Goal: Communication & Community: Answer question/provide support

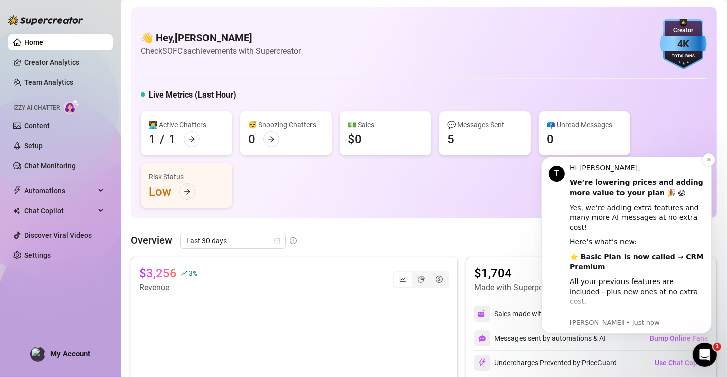
click at [633, 255] on div "⭐ Basic Plan is now called → CRM Premium" at bounding box center [636, 262] width 135 height 20
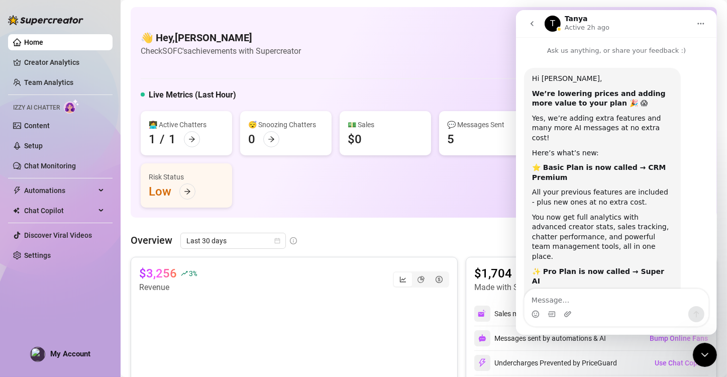
scroll to position [283, 0]
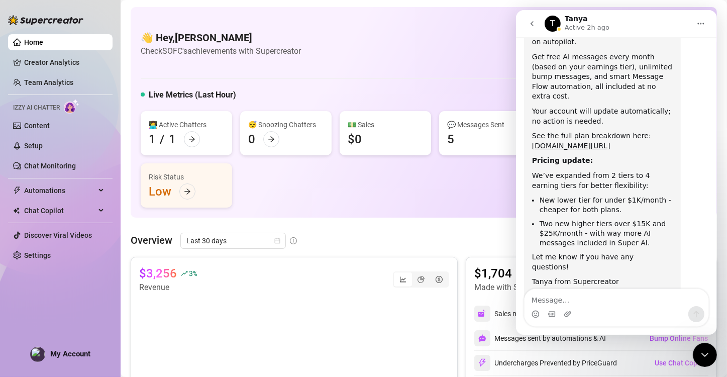
drag, startPoint x: 541, startPoint y: 246, endPoint x: 607, endPoint y: 245, distance: 65.8
click at [607, 292] on div "P.S. The new Pro plan now includes a few hundred dollars' worth of extra AI Mes…" at bounding box center [601, 311] width 141 height 39
drag, startPoint x: 709, startPoint y: 252, endPoint x: 709, endPoint y: 228, distance: 23.6
click at [709, 228] on div "Hi Marion, We’re lowering prices and adding more value to your plan 🎉 😱 Yes, we…" at bounding box center [615, 66] width 201 height 586
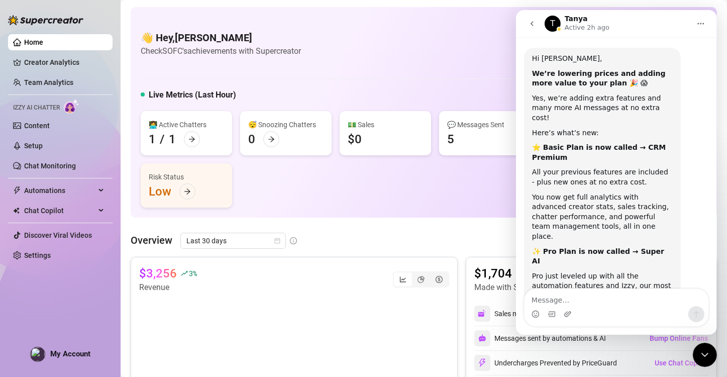
scroll to position [0, 0]
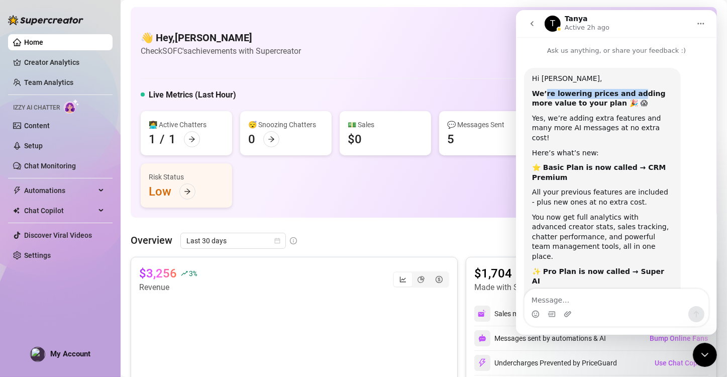
drag, startPoint x: 543, startPoint y: 94, endPoint x: 624, endPoint y: 95, distance: 80.8
click at [624, 95] on b "We’re lowering prices and adding more value to your plan 🎉 😱" at bounding box center [598, 98] width 134 height 18
drag, startPoint x: 541, startPoint y: 116, endPoint x: 589, endPoint y: 114, distance: 48.7
click at [589, 114] on div "Yes, we’re adding extra features and many more AI messages at no extra cost!" at bounding box center [601, 128] width 141 height 30
drag, startPoint x: 543, startPoint y: 130, endPoint x: 614, endPoint y: 127, distance: 70.8
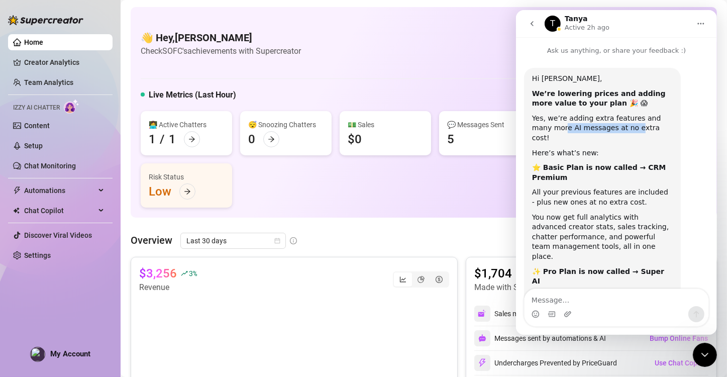
click at [614, 127] on div "Yes, we’re adding extra features and many more AI messages at no extra cost!" at bounding box center [601, 128] width 141 height 30
drag, startPoint x: 541, startPoint y: 144, endPoint x: 602, endPoint y: 143, distance: 60.8
click at [602, 148] on div "Here’s what’s new:" at bounding box center [601, 153] width 141 height 10
drag, startPoint x: 563, startPoint y: 158, endPoint x: 626, endPoint y: 155, distance: 62.9
click at [626, 163] on b "⭐ Basic Plan is now called → CRM Premium" at bounding box center [598, 172] width 134 height 18
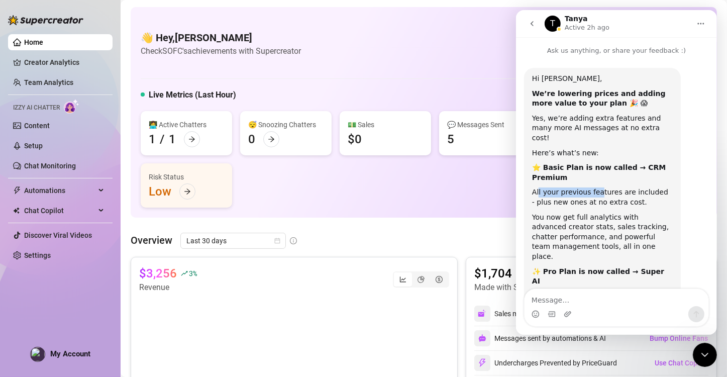
drag, startPoint x: 538, startPoint y: 178, endPoint x: 594, endPoint y: 182, distance: 56.3
click at [594, 187] on div "All your previous features are included - plus new ones at no extra cost." at bounding box center [601, 197] width 141 height 20
drag, startPoint x: 539, startPoint y: 195, endPoint x: 565, endPoint y: 195, distance: 26.6
click at [565, 195] on div "All your previous features are included - plus new ones at no extra cost." at bounding box center [601, 197] width 141 height 20
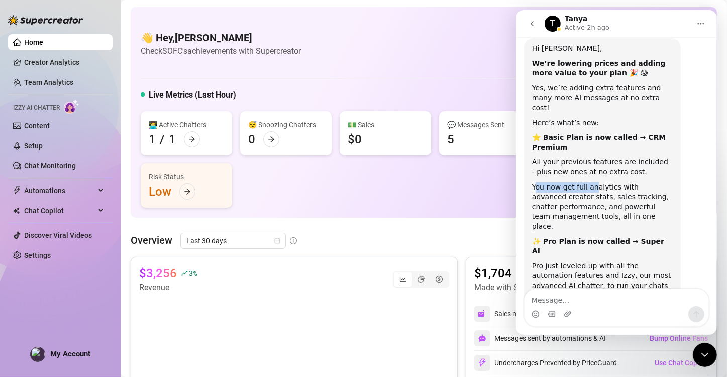
drag, startPoint x: 536, startPoint y: 177, endPoint x: 589, endPoint y: 176, distance: 52.7
click at [589, 182] on div "You now get full analytics with advanced creator stats, sales tracking, chatter…" at bounding box center [601, 206] width 141 height 49
click at [563, 185] on div "You now get full analytics with advanced creator stats, sales tracking, chatter…" at bounding box center [601, 206] width 141 height 49
drag, startPoint x: 563, startPoint y: 185, endPoint x: 619, endPoint y: 184, distance: 56.2
click at [619, 184] on div "You now get full analytics with advanced creator stats, sales tracking, chatter…" at bounding box center [601, 206] width 141 height 49
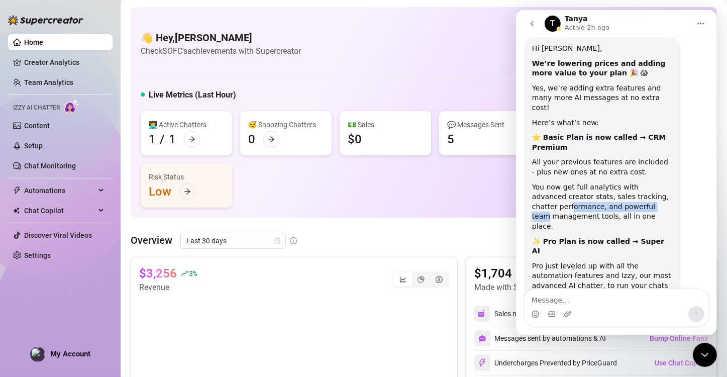
drag, startPoint x: 545, startPoint y: 199, endPoint x: 635, endPoint y: 193, distance: 90.5
click at [635, 193] on div "You now get full analytics with advanced creator stats, sales tracking, chatter…" at bounding box center [601, 206] width 141 height 49
drag, startPoint x: 551, startPoint y: 209, endPoint x: 617, endPoint y: 205, distance: 66.4
click at [617, 205] on div "You now get full analytics with advanced creator stats, sales tracking, chatter…" at bounding box center [601, 206] width 141 height 49
drag, startPoint x: 559, startPoint y: 222, endPoint x: 610, endPoint y: 218, distance: 50.9
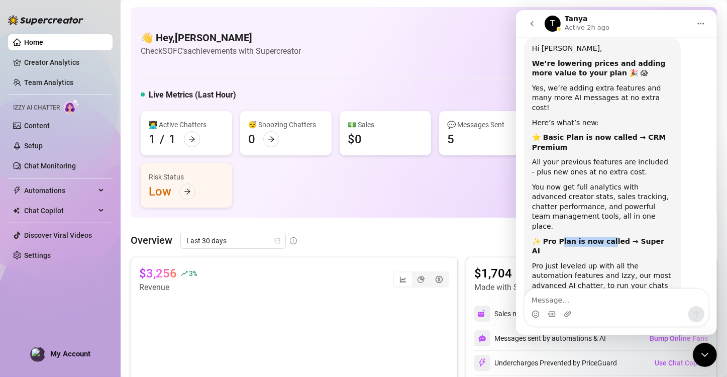
click at [610, 237] on b "✨ Pro Plan is now called → Super AI" at bounding box center [597, 246] width 132 height 18
drag, startPoint x: 534, startPoint y: 235, endPoint x: 573, endPoint y: 233, distance: 38.7
click at [573, 261] on div "Pro just leveled up with all the automation features and Izzy, our most advance…" at bounding box center [601, 280] width 141 height 39
drag, startPoint x: 598, startPoint y: 233, endPoint x: 625, endPoint y: 237, distance: 26.8
click at [625, 261] on div "Pro just leveled up with all the automation features and Izzy, our most advance…" at bounding box center [601, 280] width 141 height 39
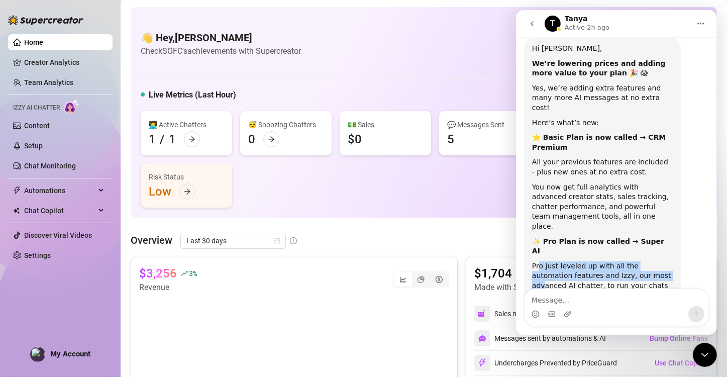
drag, startPoint x: 539, startPoint y: 239, endPoint x: 628, endPoint y: 246, distance: 89.1
click at [628, 261] on div "Pro just leveled up with all the automation features and Izzy, our most advance…" at bounding box center [601, 280] width 141 height 39
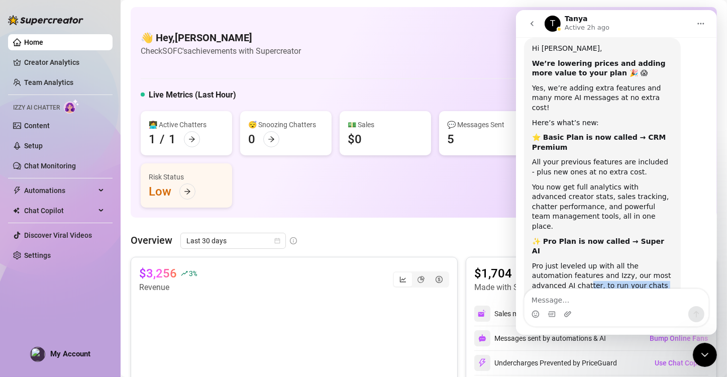
drag, startPoint x: 543, startPoint y: 257, endPoint x: 622, endPoint y: 257, distance: 78.8
click at [622, 261] on div "Pro just leveled up with all the automation features and Izzy, our most advance…" at bounding box center [601, 280] width 141 height 39
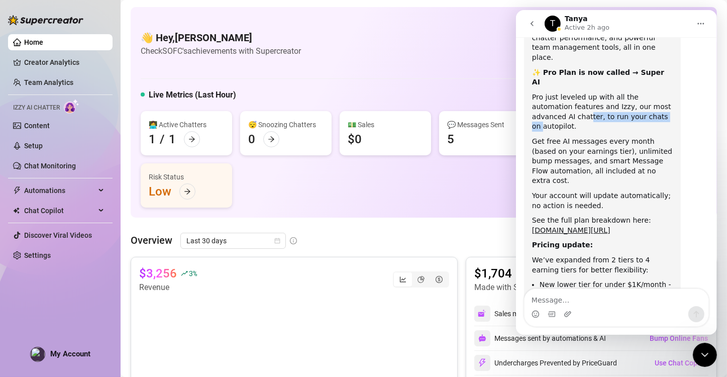
scroll to position [204, 0]
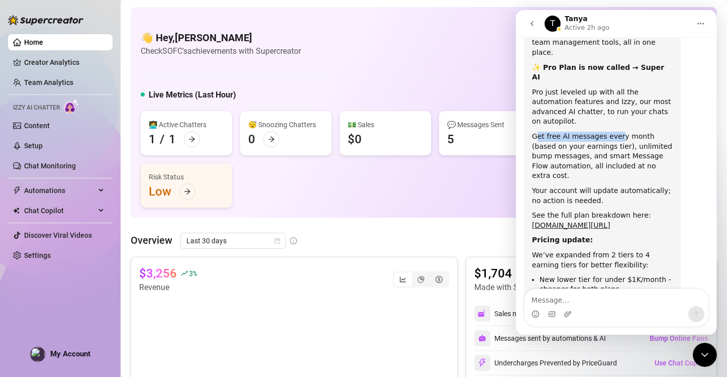
drag, startPoint x: 536, startPoint y: 96, endPoint x: 611, endPoint y: 97, distance: 75.3
click at [611, 132] on div "Get free AI messages every month (based on your earnings tier), unlimited bump …" at bounding box center [601, 156] width 141 height 49
drag, startPoint x: 589, startPoint y: 106, endPoint x: 620, endPoint y: 106, distance: 30.6
click at [620, 132] on div "Get free AI messages every month (based on your earnings tier), unlimited bump …" at bounding box center [601, 156] width 141 height 49
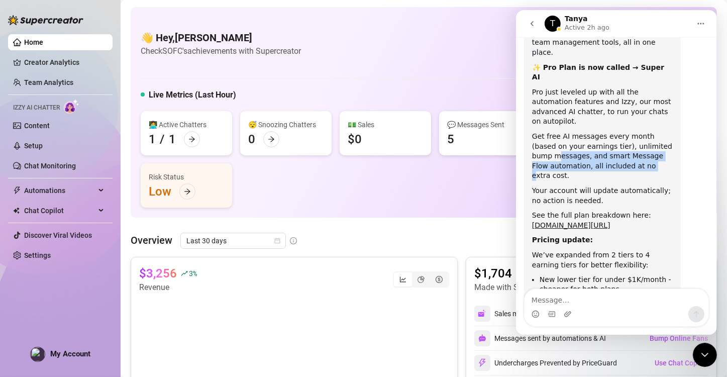
drag, startPoint x: 537, startPoint y: 118, endPoint x: 631, endPoint y: 122, distance: 94.0
click at [631, 132] on div "Get free AI messages every month (based on your earnings tier), unlimited bump …" at bounding box center [601, 156] width 141 height 49
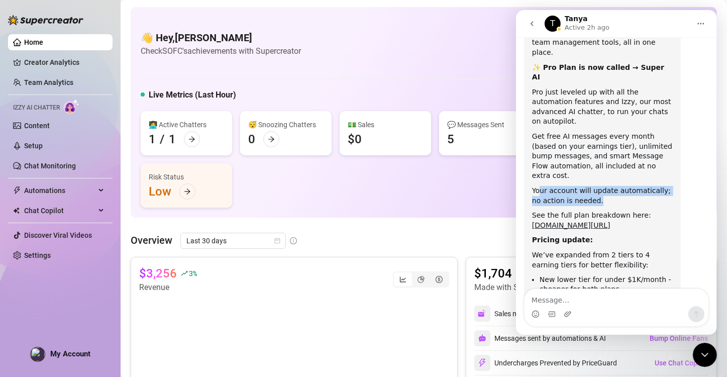
drag, startPoint x: 540, startPoint y: 143, endPoint x: 607, endPoint y: 147, distance: 66.9
click at [607, 186] on div "Your account will update automatically; no action is needed." at bounding box center [601, 196] width 141 height 20
click at [543, 221] on link "www.supercreator.app/pricing" at bounding box center [570, 225] width 78 height 8
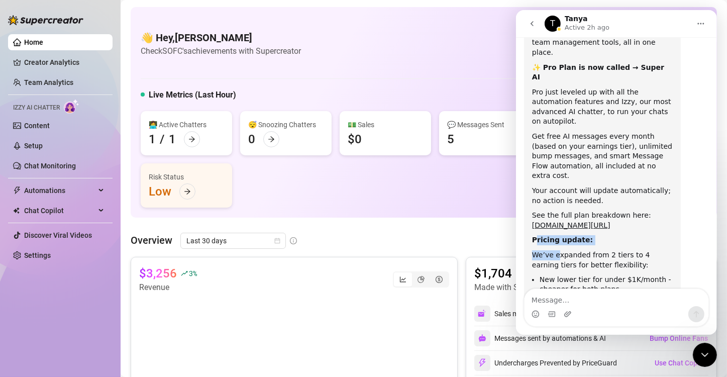
drag, startPoint x: 536, startPoint y: 195, endPoint x: 555, endPoint y: 205, distance: 21.1
click at [555, 205] on div "Hi Marion, We’re lowering prices and adding more value to your plan 🎉 😱 Yes, we…" at bounding box center [601, 140] width 141 height 540
click at [578, 250] on div "We’ve expanded from 2 tiers to 4 earning tiers for better flexibility:" at bounding box center [601, 260] width 141 height 20
drag, startPoint x: 536, startPoint y: 216, endPoint x: 567, endPoint y: 216, distance: 31.1
click at [567, 250] on div "We’ve expanded from 2 tiers to 4 earning tiers for better flexibility:" at bounding box center [601, 260] width 141 height 20
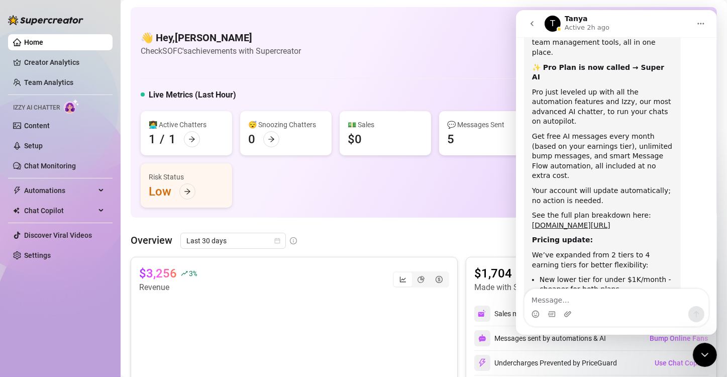
click at [710, 185] on div "Hi Marion, We’re lowering prices and adding more value to your plan 🎉 😱 Yes, we…" at bounding box center [615, 145] width 201 height 586
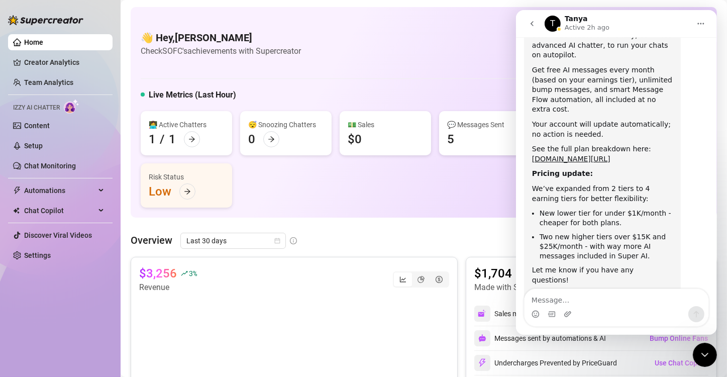
scroll to position [283, 0]
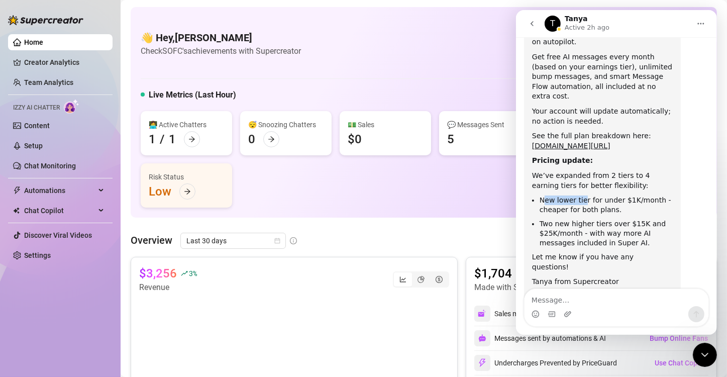
drag, startPoint x: 544, startPoint y: 151, endPoint x: 581, endPoint y: 150, distance: 37.2
click at [581, 195] on li "New lower tier for under $1K/month - cheaper for both plans." at bounding box center [605, 204] width 133 height 19
drag, startPoint x: 603, startPoint y: 150, endPoint x: 646, endPoint y: 151, distance: 42.7
click at [646, 195] on li "New lower tier for under $1K/month - cheaper for both plans." at bounding box center [605, 204] width 133 height 19
drag, startPoint x: 557, startPoint y: 164, endPoint x: 619, endPoint y: 164, distance: 61.8
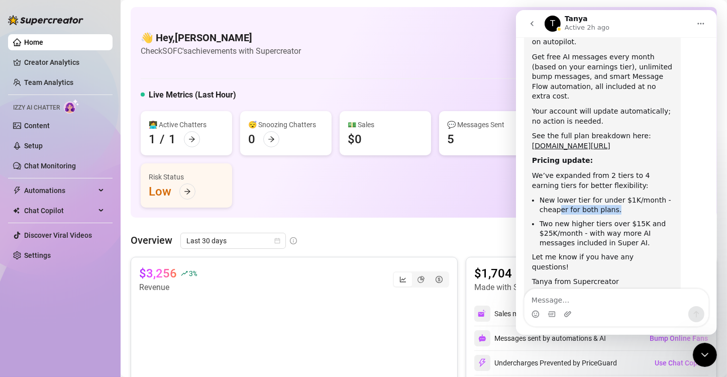
click at [619, 195] on li "New lower tier for under $1K/month - cheaper for both plans." at bounding box center [605, 204] width 133 height 19
drag, startPoint x: 542, startPoint y: 175, endPoint x: 593, endPoint y: 173, distance: 51.2
click at [593, 219] on li "Two new higher tiers over $15K and $25K/month - with way more AI messages inclu…" at bounding box center [605, 233] width 133 height 28
drag, startPoint x: 609, startPoint y: 175, endPoint x: 649, endPoint y: 171, distance: 40.3
click at [649, 219] on li "Two new higher tiers over $15K and $25K/month - with way more AI messages inclu…" at bounding box center [605, 233] width 133 height 28
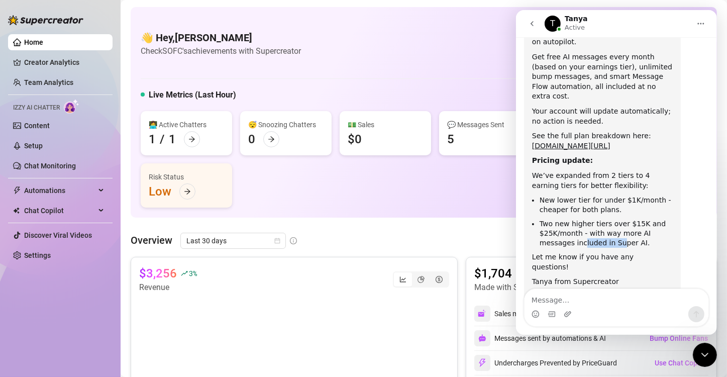
drag, startPoint x: 547, startPoint y: 194, endPoint x: 587, endPoint y: 191, distance: 40.8
click at [587, 219] on li "Two new higher tiers over $15K and $25K/month - with way more AI messages inclu…" at bounding box center [605, 233] width 133 height 28
drag, startPoint x: 547, startPoint y: 205, endPoint x: 625, endPoint y: 204, distance: 78.3
click at [625, 252] on div "Let me know if you have any questions!" at bounding box center [601, 262] width 141 height 20
drag, startPoint x: 544, startPoint y: 223, endPoint x: 604, endPoint y: 223, distance: 60.3
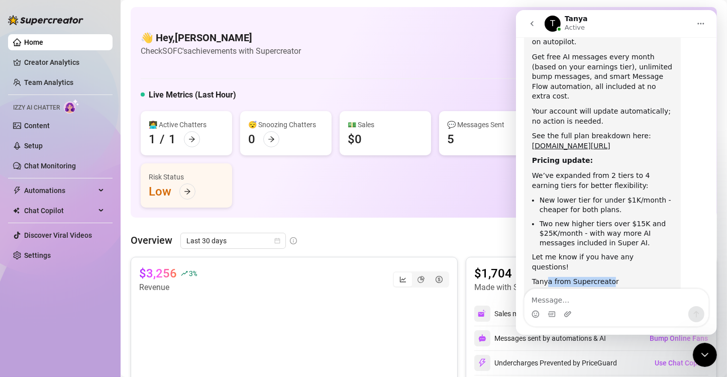
click at [604, 277] on div "Tanya from Supercreator" at bounding box center [601, 282] width 141 height 10
drag, startPoint x: 556, startPoint y: 240, endPoint x: 636, endPoint y: 234, distance: 80.5
click at [636, 292] on div "P.S. The new Pro plan now includes a few hundred dollars' worth of extra AI Mes…" at bounding box center [601, 311] width 141 height 39
drag, startPoint x: 539, startPoint y: 255, endPoint x: 594, endPoint y: 257, distance: 54.7
click at [594, 292] on div "P.S. The new Pro plan now includes a few hundred dollars' worth of extra AI Mes…" at bounding box center [601, 311] width 141 height 39
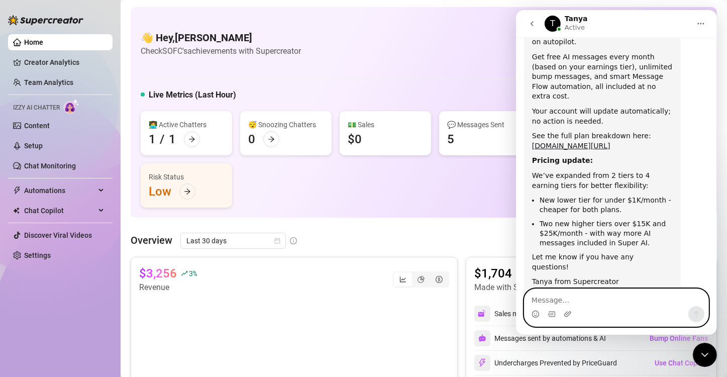
click at [559, 298] on textarea "Message…" at bounding box center [616, 297] width 184 height 17
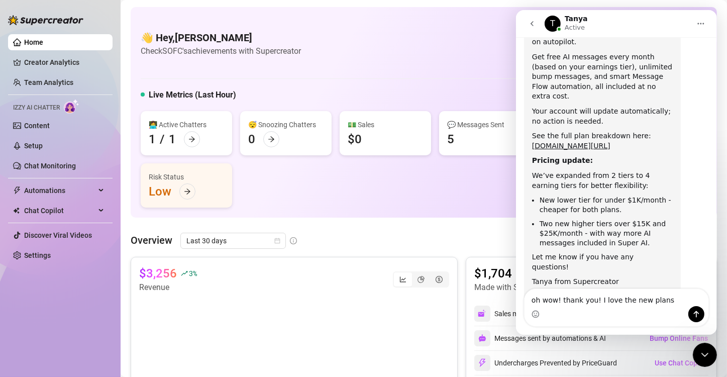
click at [536, 309] on div "Intercom messenger" at bounding box center [535, 314] width 8 height 16
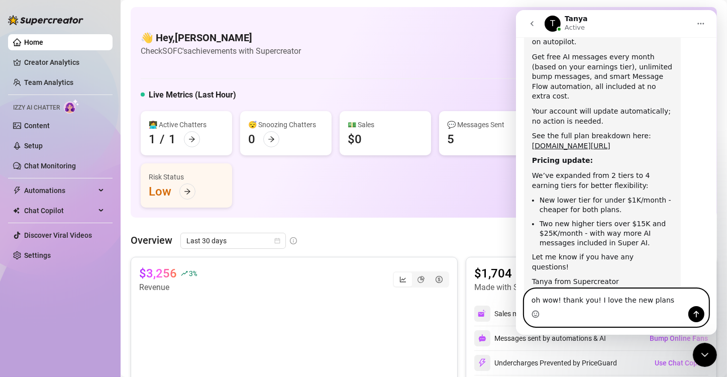
click at [536, 312] on icon "Emoji picker" at bounding box center [535, 314] width 8 height 8
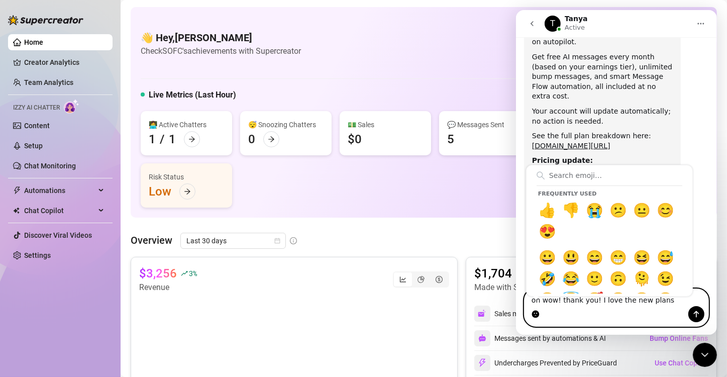
drag, startPoint x: 536, startPoint y: 312, endPoint x: 678, endPoint y: 291, distance: 143.6
click at [539, 306] on div "Frequently used 👍 👎 😭 😕 😐 😊 😍 😀 😃 😄 😁 😆 😅 🤣 😂 🙂 🙃 🫠 😉 😊 😇 🥰 😍 🤩 😘 😗 😚 😙 🥲 😋 😛 😜…" at bounding box center [535, 314] width 8 height 16
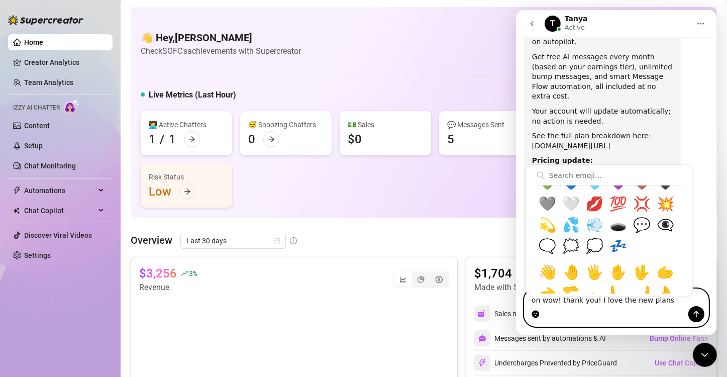
scroll to position [582, 0]
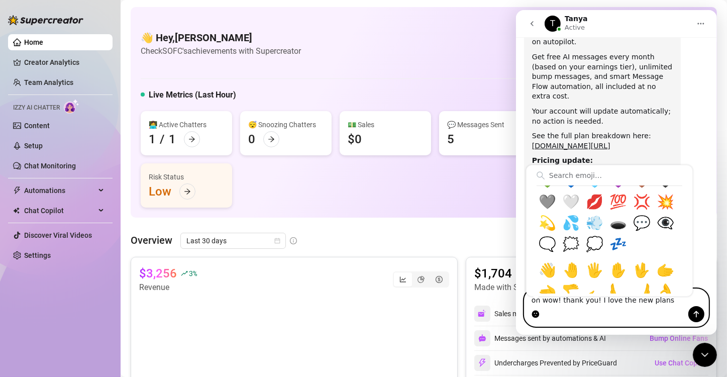
type textarea "oh wow! thank you! I love the new plans ❤️"
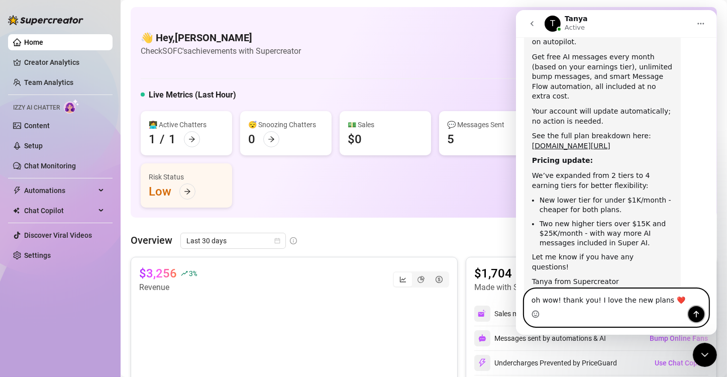
click at [693, 313] on icon "Send a message…" at bounding box center [695, 314] width 8 height 8
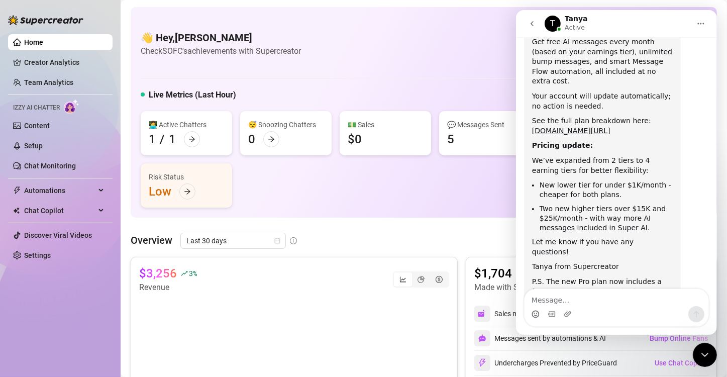
scroll to position [313, 0]
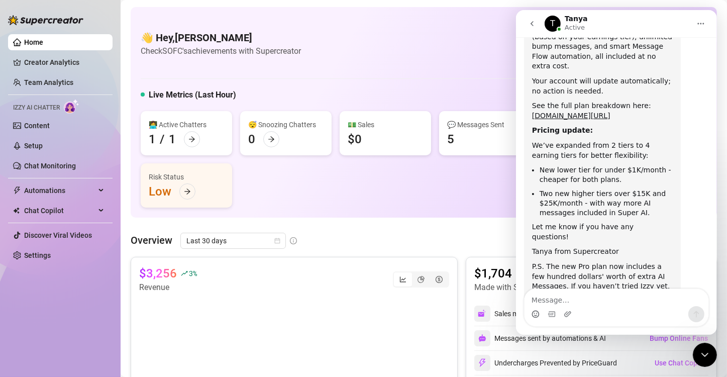
click at [703, 352] on icon "Close Intercom Messenger" at bounding box center [704, 354] width 12 height 12
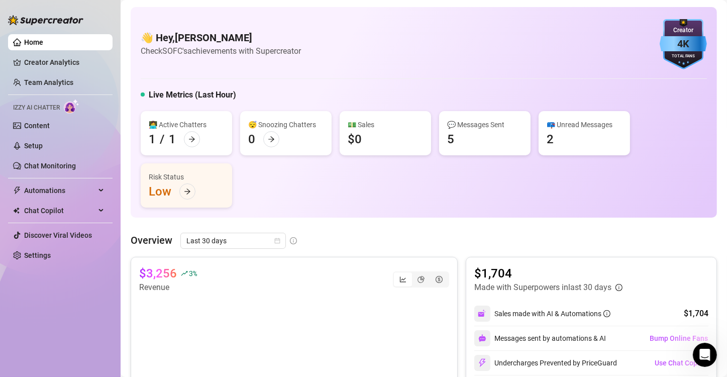
click at [467, 235] on div "Overview Last 30 days" at bounding box center [424, 240] width 586 height 16
click at [277, 200] on div "👩‍💻 Active Chatters 1 / 1 😴 Snoozing Chatters 0 💵 Sales $0 💬 Messages Sent 5 📪 …" at bounding box center [424, 159] width 566 height 96
click at [274, 243] on icon "calendar" at bounding box center [277, 240] width 6 height 6
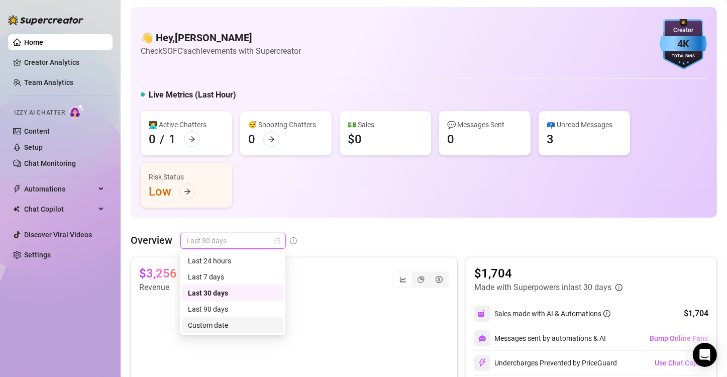
click at [215, 321] on div "Custom date" at bounding box center [232, 324] width 89 height 11
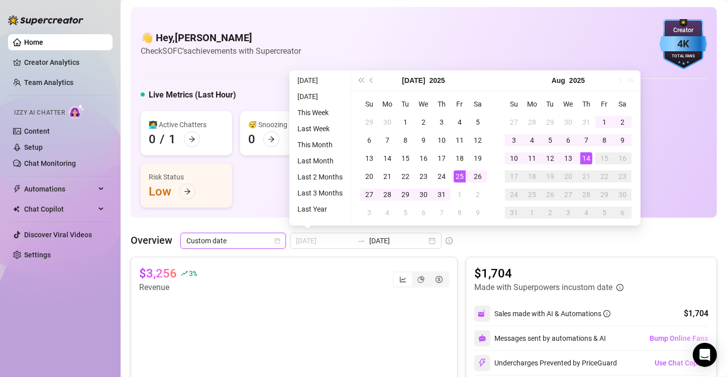
type input "[DATE]"
click at [461, 176] on div "25" at bounding box center [459, 176] width 12 height 12
type input "[DATE]"
click at [590, 156] on div "14" at bounding box center [586, 158] width 12 height 12
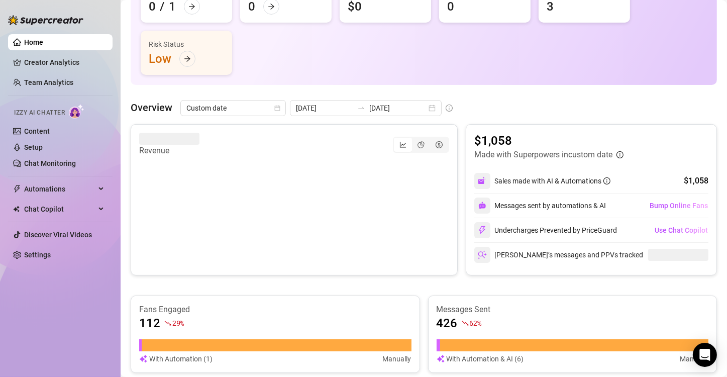
scroll to position [132, 0]
